Goal: Check status: Check status

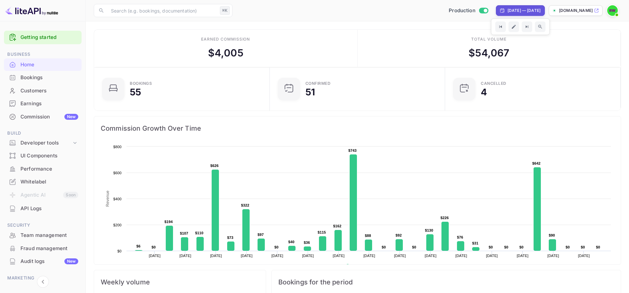
click at [507, 10] on div "[DATE] — [DATE]" at bounding box center [523, 11] width 33 height 6
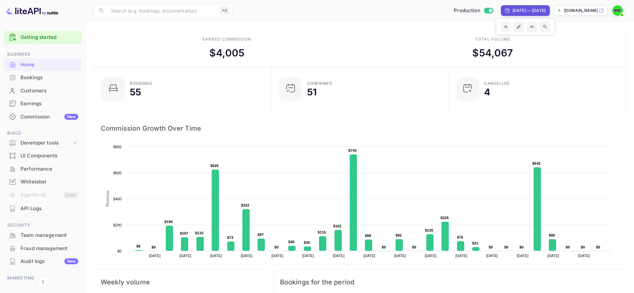
select select "7"
select select "2025"
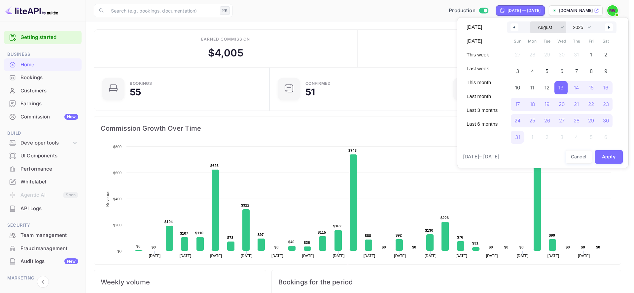
click at [541, 28] on select "January February March April May June July August September October November De…" at bounding box center [548, 27] width 36 height 12
select select "5"
click at [530, 21] on select "January February March April May June July August September October November De…" at bounding box center [548, 27] width 36 height 12
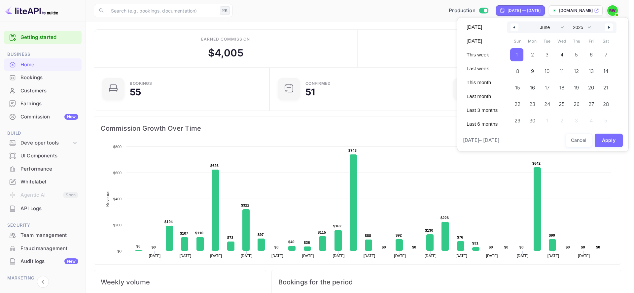
click at [515, 51] on span "1" at bounding box center [516, 54] width 13 height 13
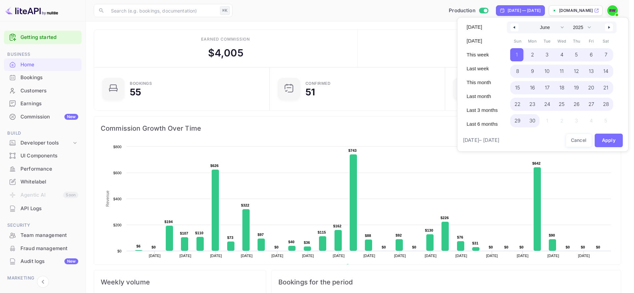
click at [533, 118] on span "30" at bounding box center [532, 121] width 6 height 12
click at [609, 141] on button "Apply" at bounding box center [608, 141] width 28 height 14
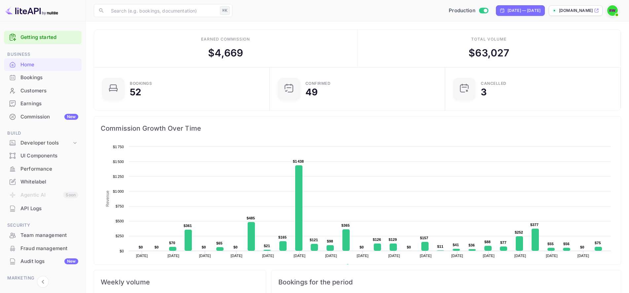
scroll to position [102, 166]
